Goal: Information Seeking & Learning: Learn about a topic

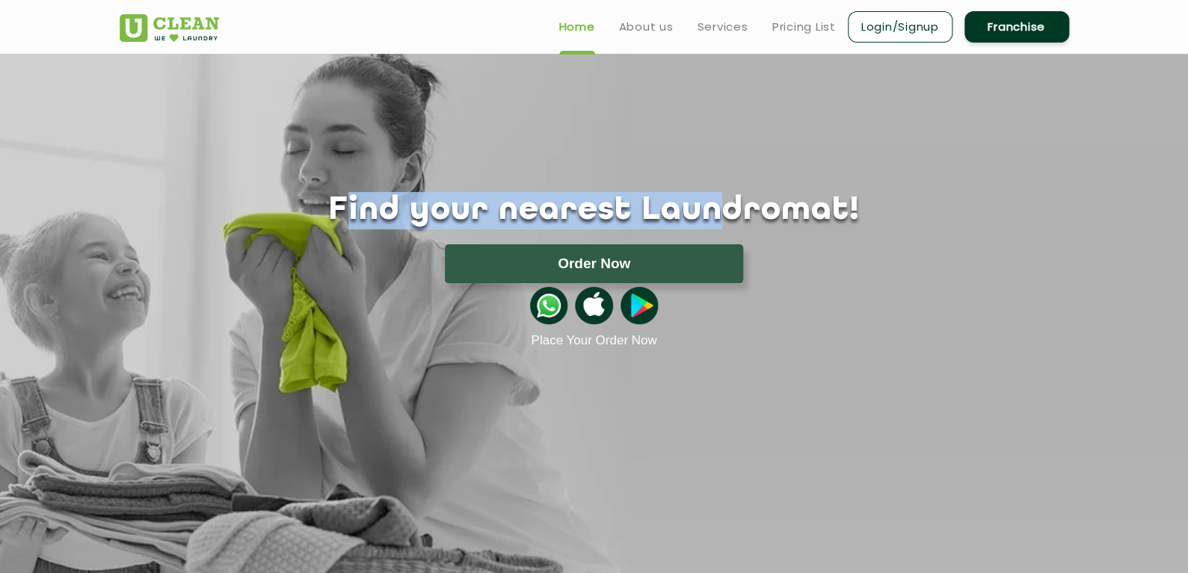
drag, startPoint x: 397, startPoint y: 214, endPoint x: 725, endPoint y: 218, distance: 328.3
click at [723, 218] on h1 "Find your nearest Laundromat!" at bounding box center [594, 210] width 972 height 37
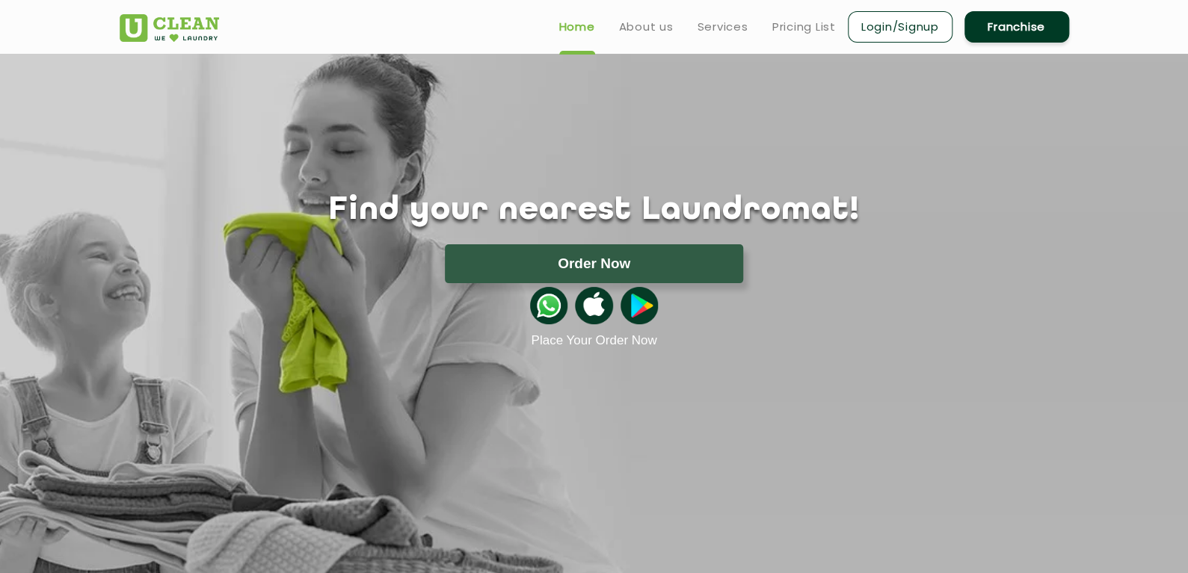
click at [727, 218] on h1 "Find your nearest Laundromat!" at bounding box center [594, 210] width 972 height 37
click at [718, 25] on link "Services" at bounding box center [723, 27] width 51 height 18
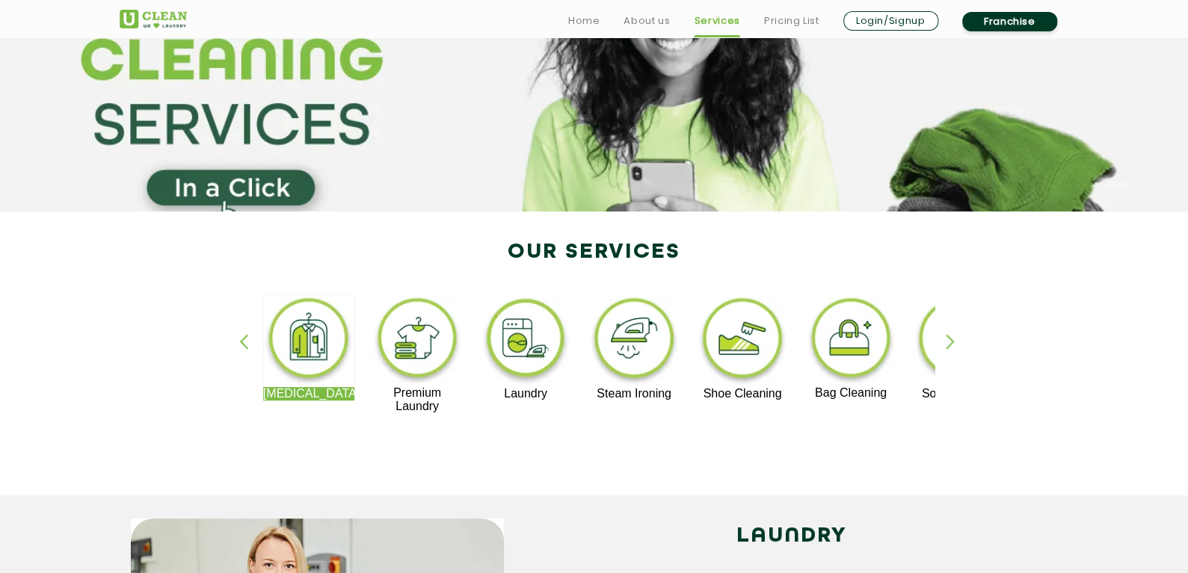
scroll to position [374, 0]
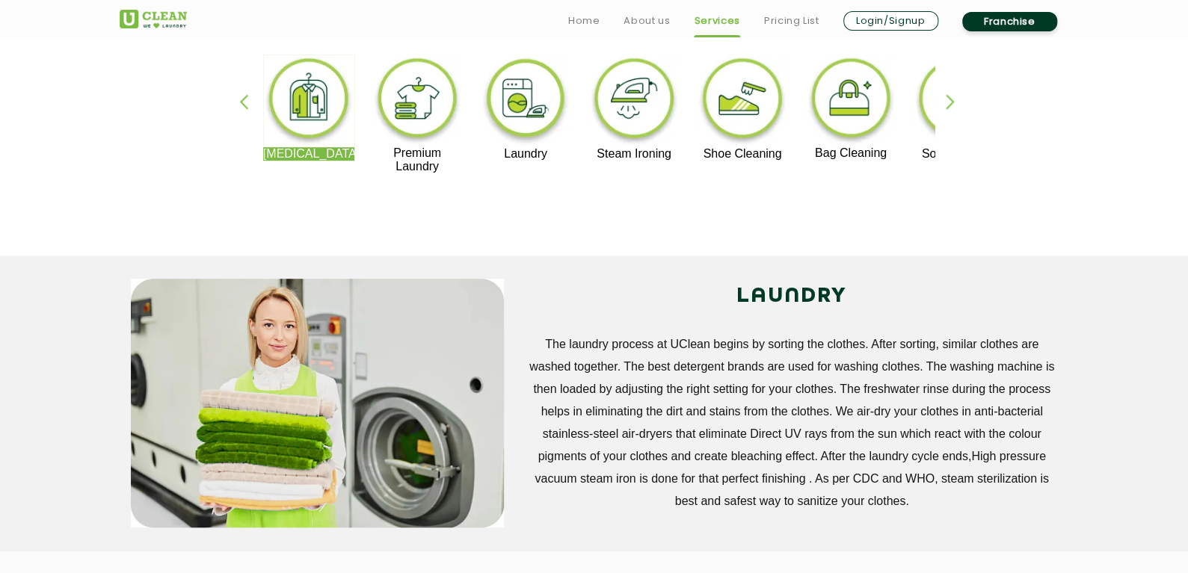
click at [403, 155] on p "Premium Laundry" at bounding box center [418, 160] width 92 height 27
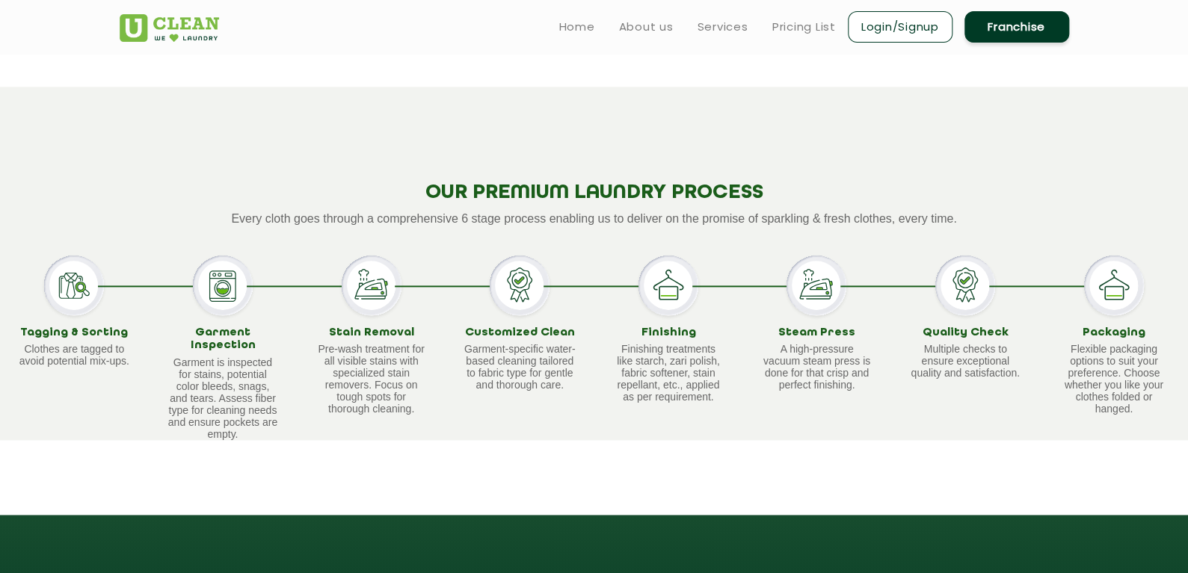
click at [541, 346] on p "Garment-specific water-based cleaning tailored to fabric type for gentle and th…" at bounding box center [520, 367] width 112 height 48
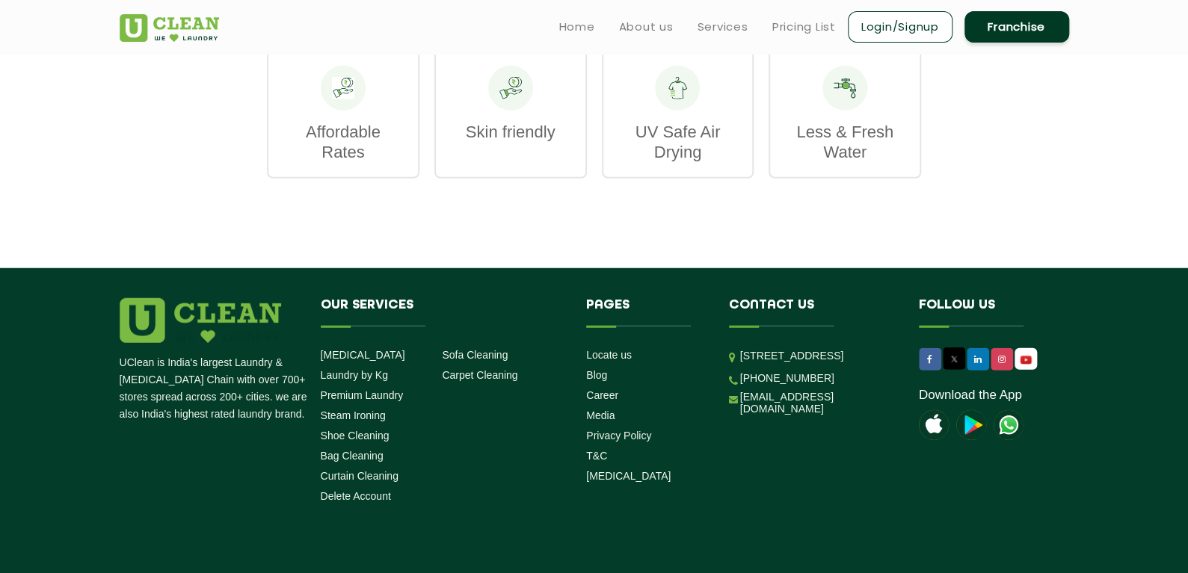
scroll to position [1420, 0]
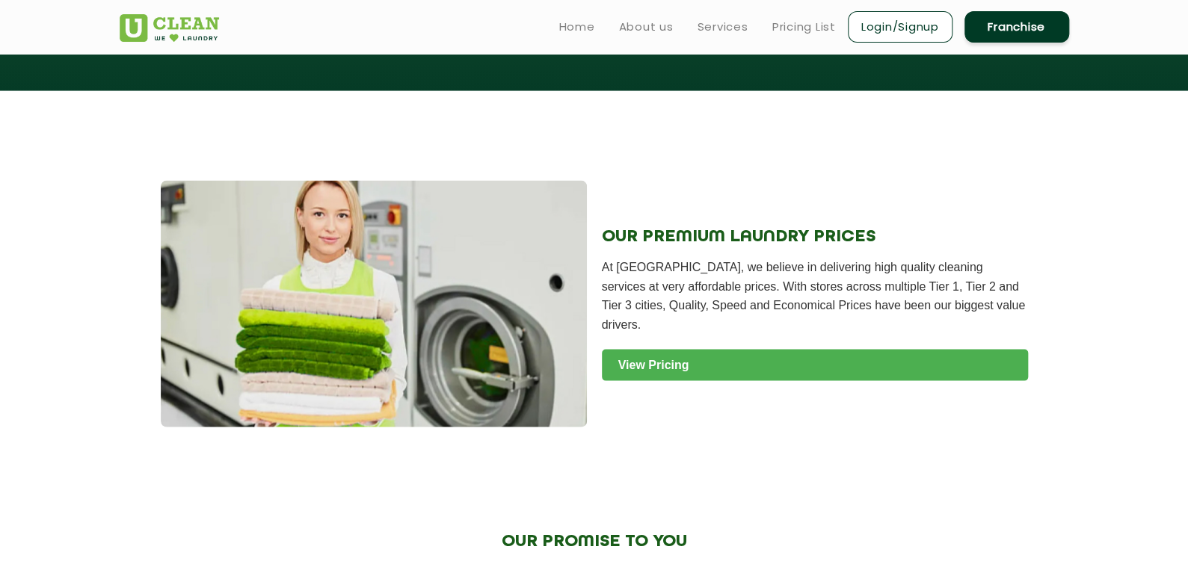
click at [683, 349] on link "View Pricing" at bounding box center [815, 364] width 426 height 31
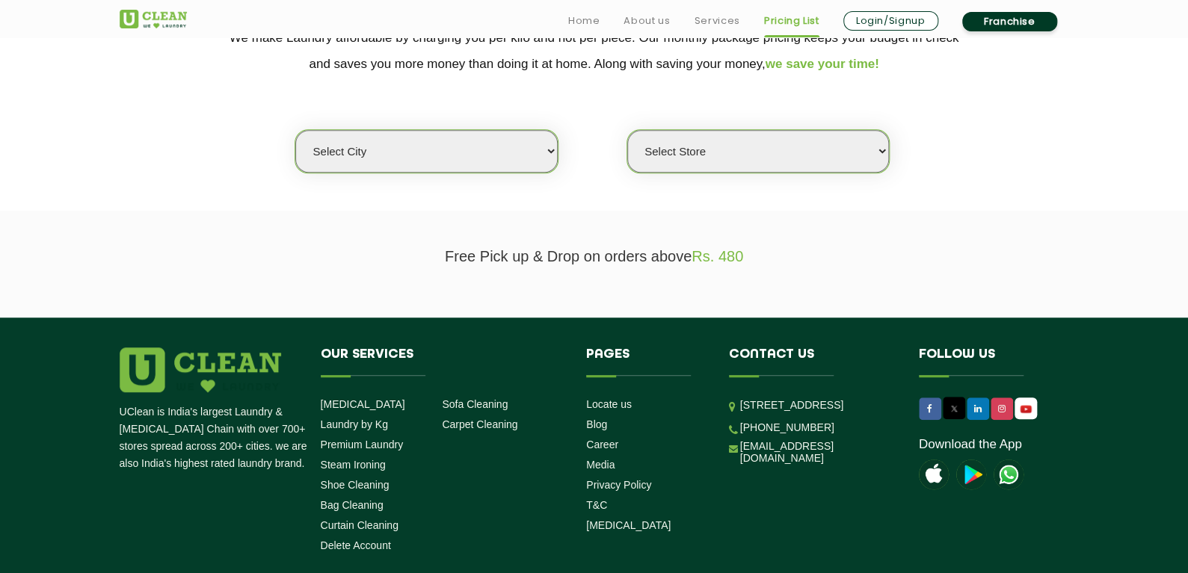
scroll to position [374, 0]
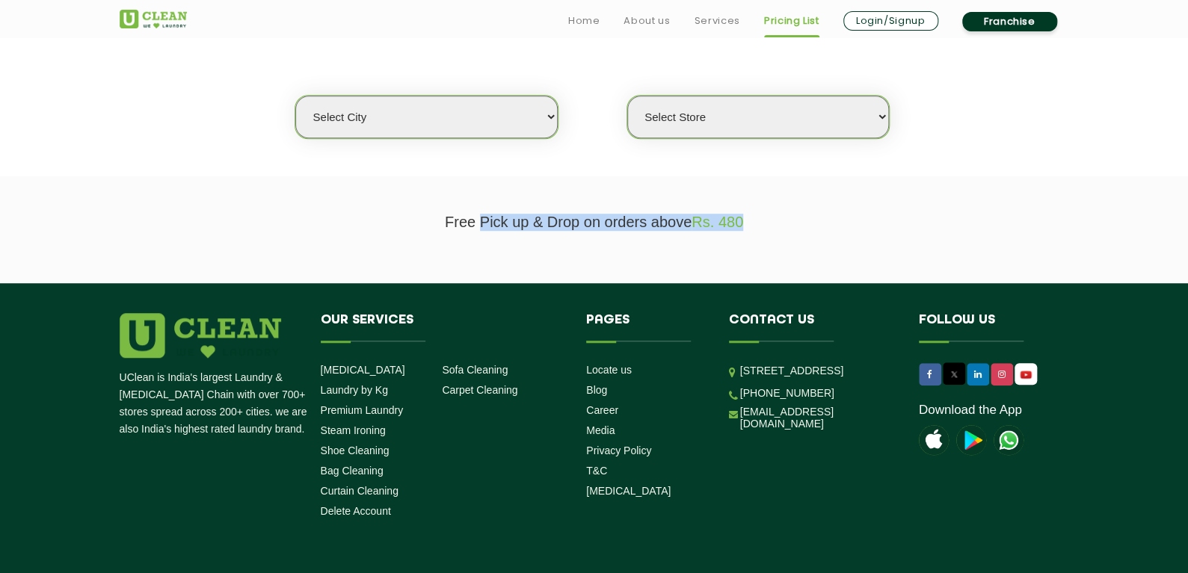
drag, startPoint x: 478, startPoint y: 219, endPoint x: 790, endPoint y: 231, distance: 312.0
click at [790, 231] on section "Free Pick up & Drop on orders above Rs. 480" at bounding box center [594, 229] width 1188 height 107
drag, startPoint x: 696, startPoint y: 222, endPoint x: 808, endPoint y: 223, distance: 112.2
click at [803, 223] on p "Free Pick up & Drop on orders above Rs. 480" at bounding box center [595, 222] width 950 height 17
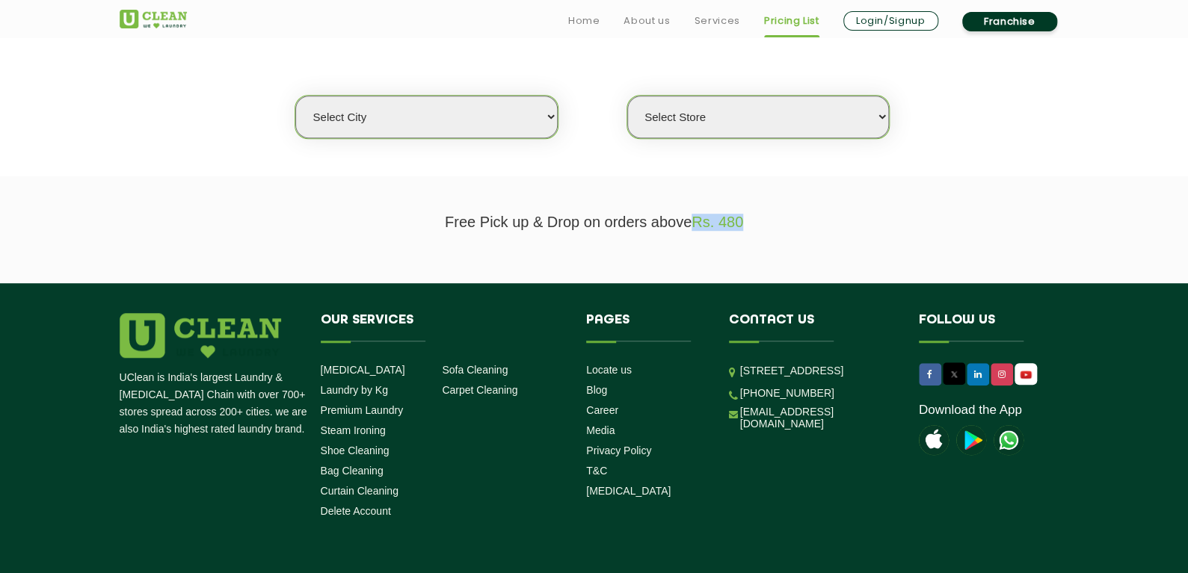
click at [811, 223] on p "Free Pick up & Drop on orders above Rs. 480" at bounding box center [595, 222] width 950 height 17
